Goal: Task Accomplishment & Management: Use online tool/utility

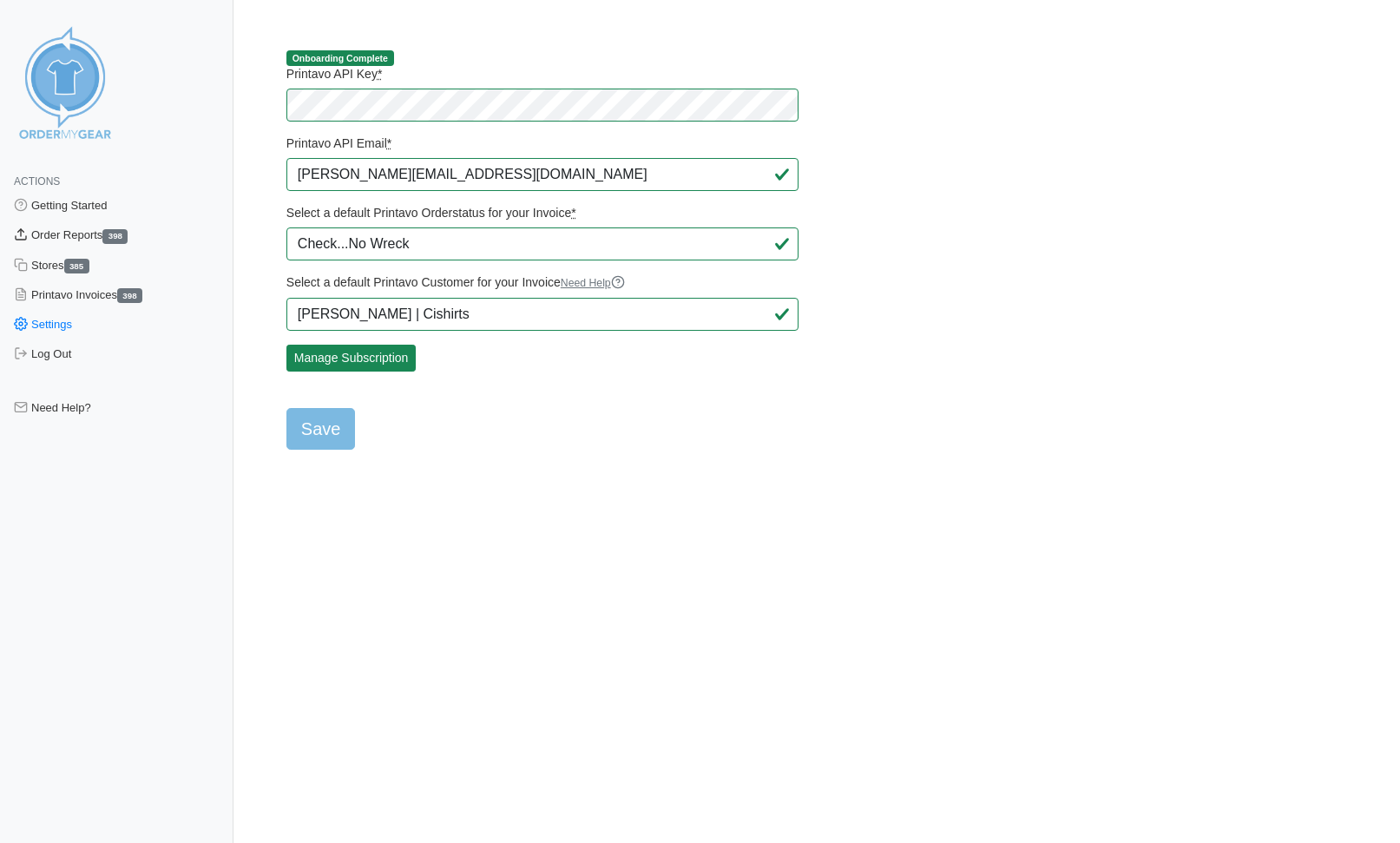
click at [84, 237] on link "Order Reports 398" at bounding box center [116, 235] width 233 height 30
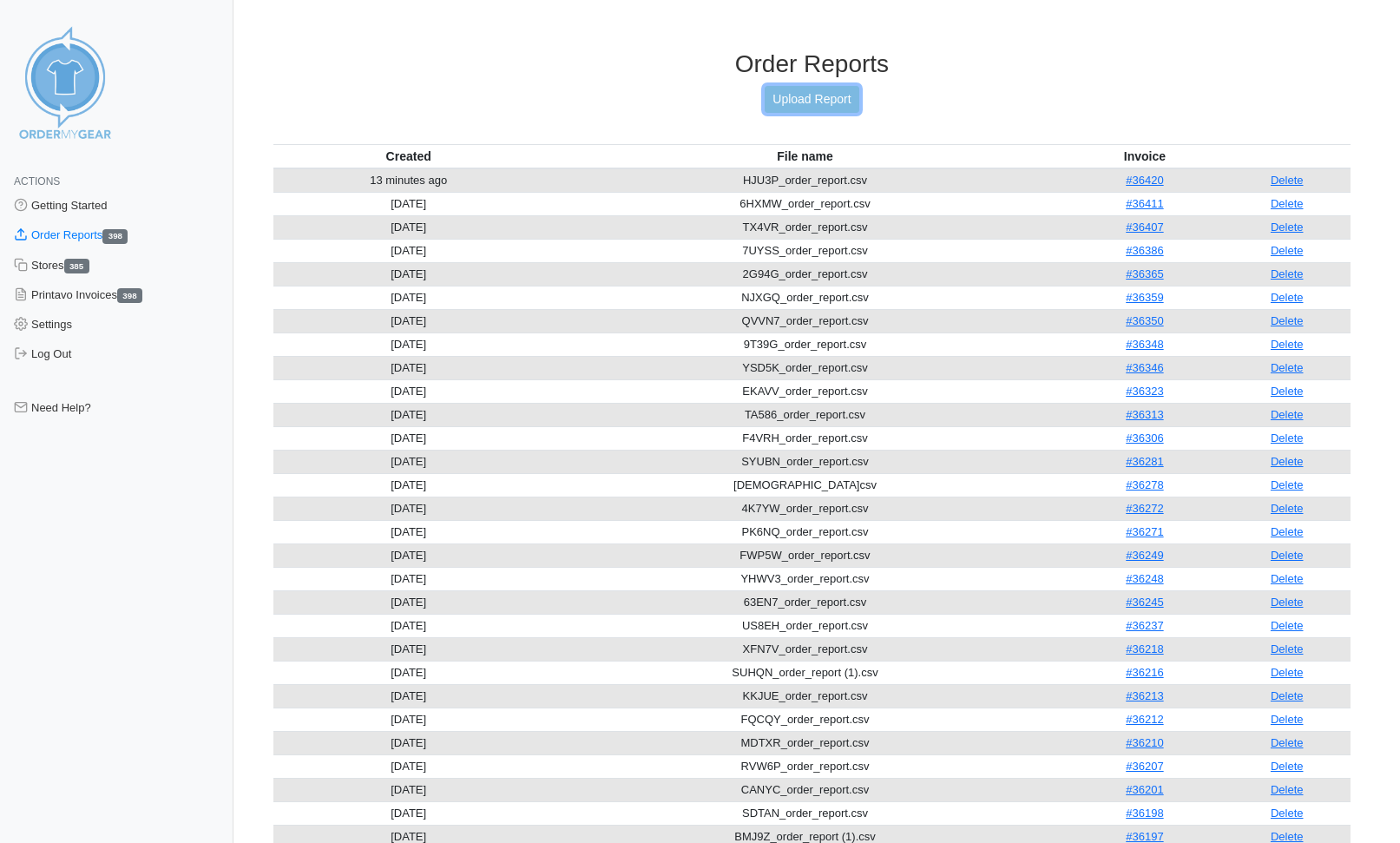
click at [790, 99] on link "Upload Report" at bounding box center [811, 100] width 94 height 27
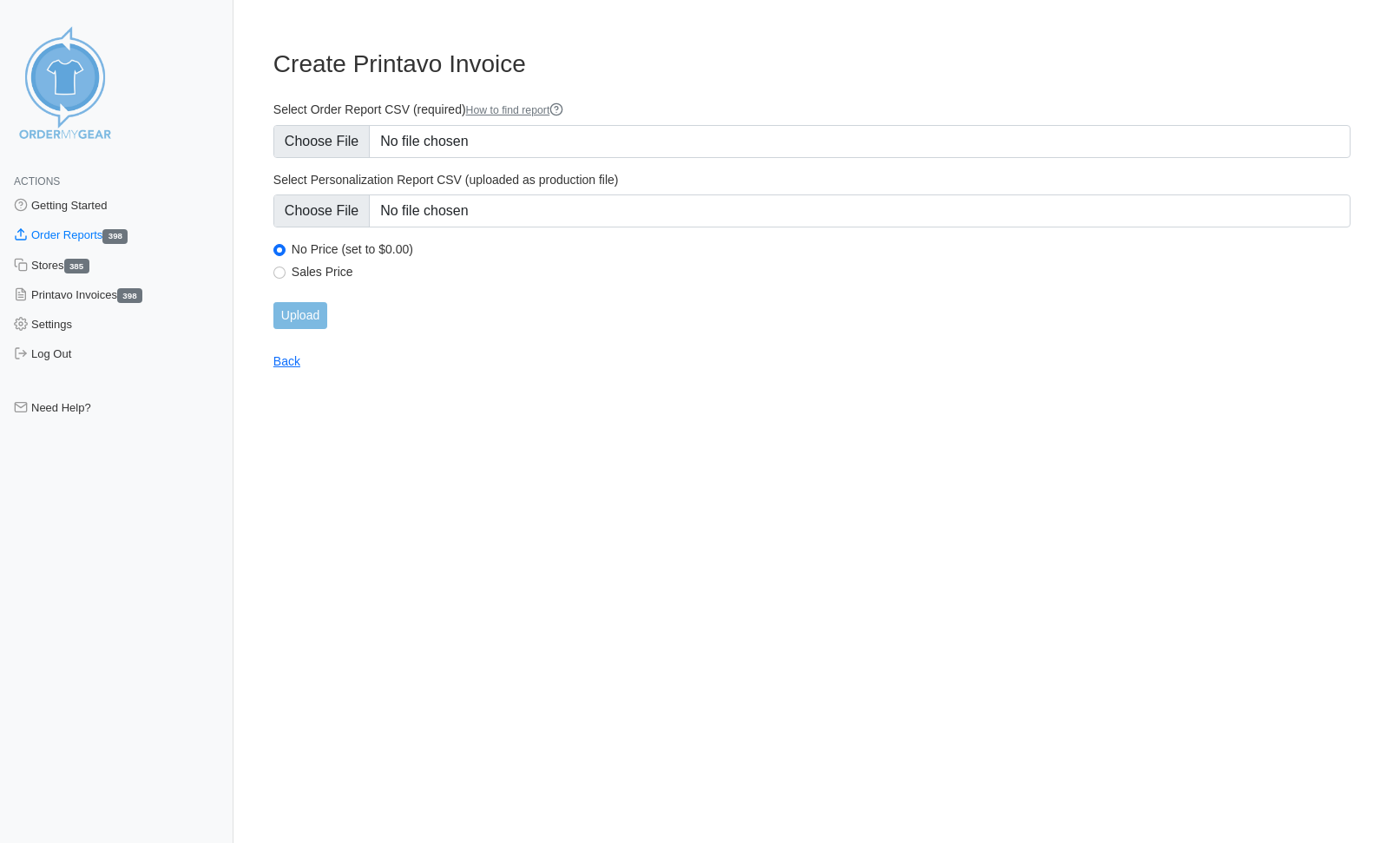
type input "C:\fakepath\Z6HPK_order_report.csv"
click at [307, 315] on input "Upload" at bounding box center [300, 316] width 54 height 27
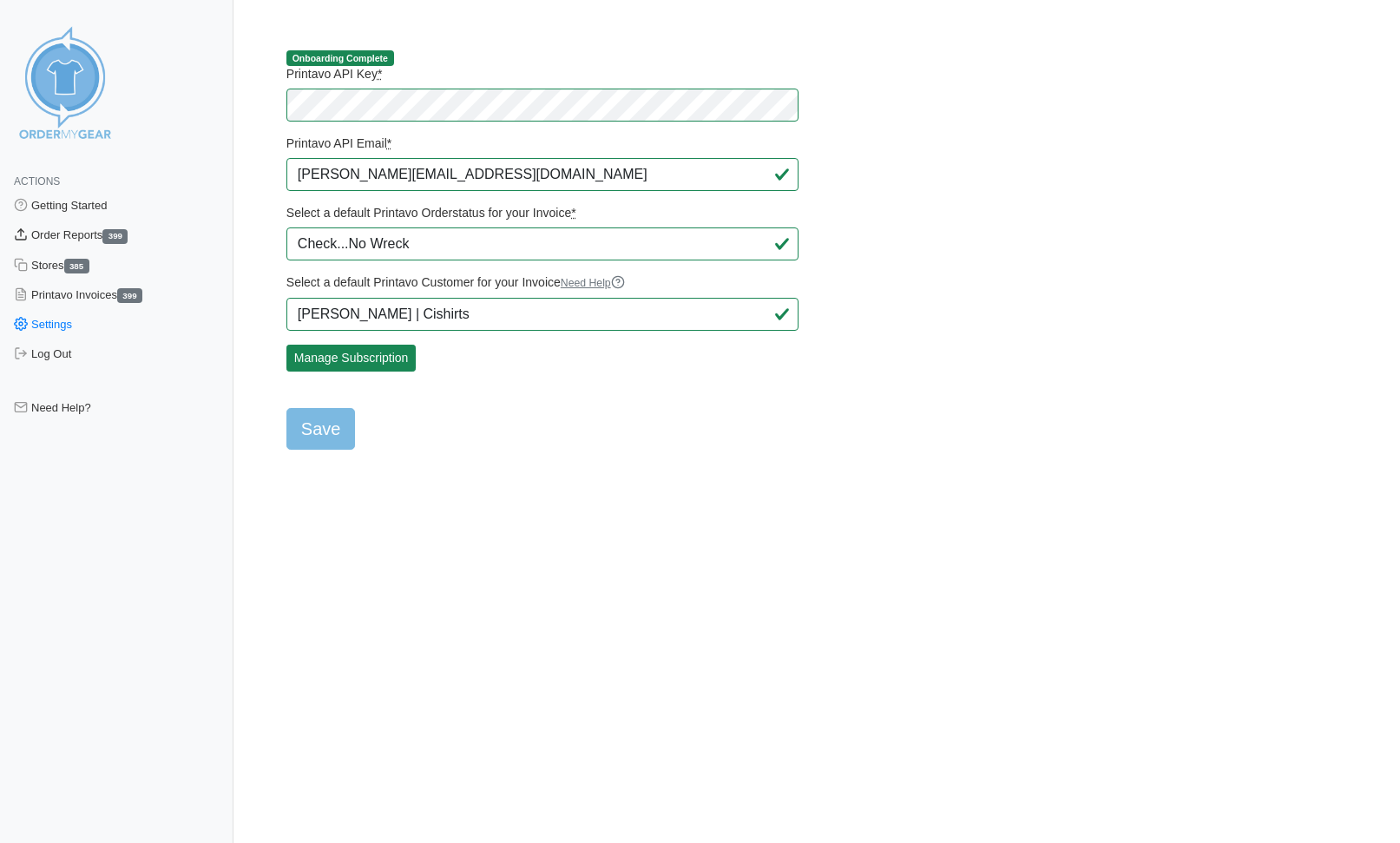
click at [61, 232] on link "Order Reports 399" at bounding box center [116, 235] width 233 height 30
